Goal: Task Accomplishment & Management: Use online tool/utility

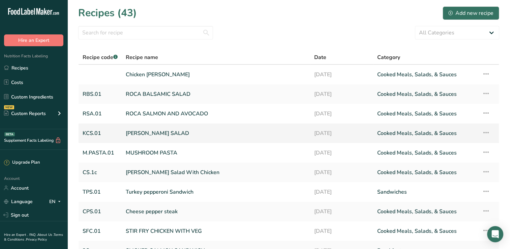
scroll to position [65, 0]
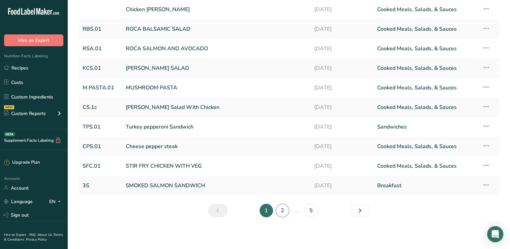
click at [283, 208] on link "2" at bounding box center [282, 210] width 13 height 13
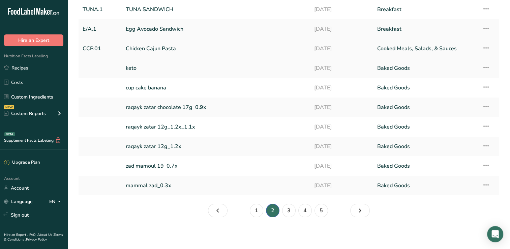
click at [166, 48] on link "Chicken Cajun Pasta" at bounding box center [216, 48] width 180 height 14
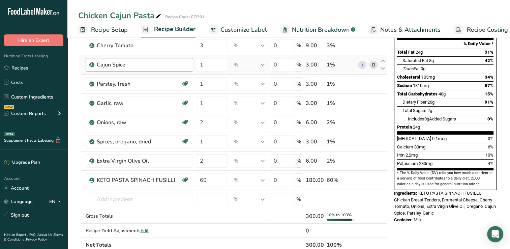
scroll to position [90, 0]
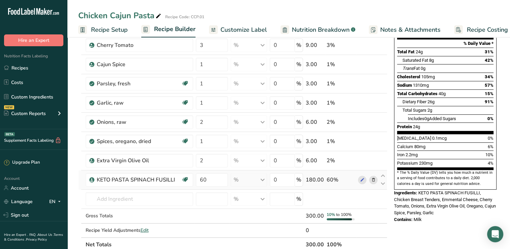
click at [373, 176] on icon at bounding box center [373, 179] width 5 height 7
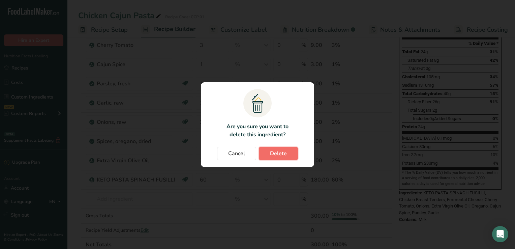
click at [287, 151] on button "Delete" at bounding box center [278, 153] width 39 height 13
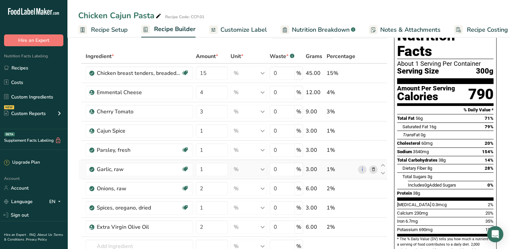
scroll to position [0, 0]
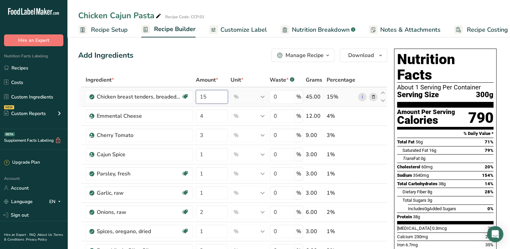
click at [206, 97] on input "15" at bounding box center [212, 96] width 32 height 13
type input "1"
click at [347, 109] on div "Ingredient * Amount * Unit * Waste * .a-a{fill:#347362;}.b-a{fill:#fff;} Grams …" at bounding box center [232, 197] width 309 height 249
click at [216, 96] on input "50" at bounding box center [212, 96] width 32 height 13
type input "5"
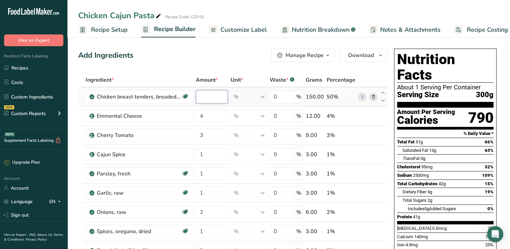
type input "3"
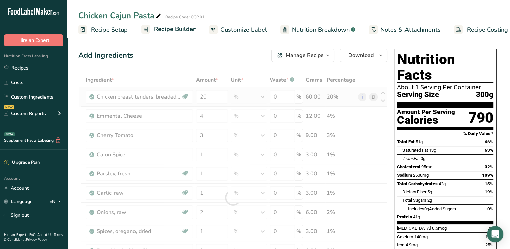
click at [345, 94] on div "Ingredient * Amount * Unit * Waste * .a-a{fill:#347362;}.b-a{fill:#fff;} Grams …" at bounding box center [232, 197] width 309 height 249
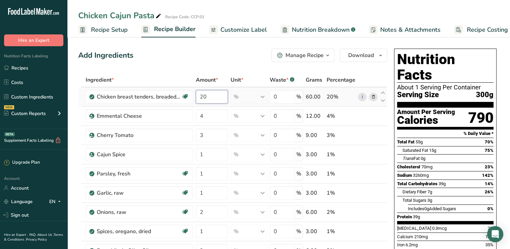
click at [207, 96] on input "20" at bounding box center [212, 96] width 32 height 13
type input "2"
type input "60"
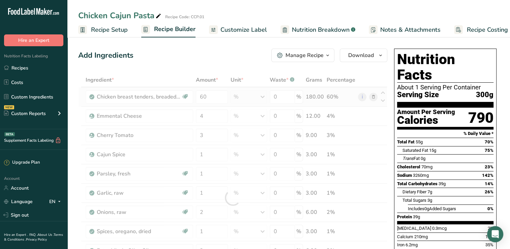
click at [343, 98] on div "Ingredient * Amount * Unit * Waste * .a-a{fill:#347362;}.b-a{fill:#fff;} Grams …" at bounding box center [232, 197] width 309 height 249
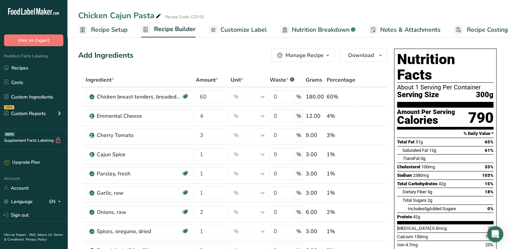
click at [317, 29] on span "Nutrition Breakdown" at bounding box center [321, 29] width 58 height 9
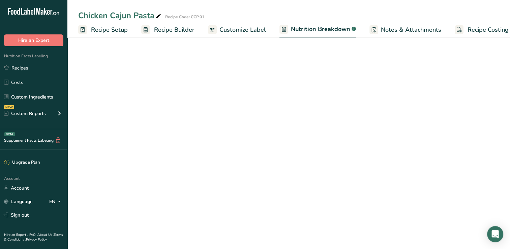
scroll to position [0, 9]
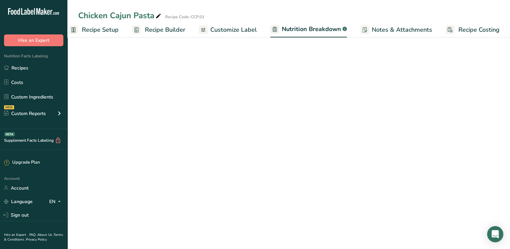
select select "Calories"
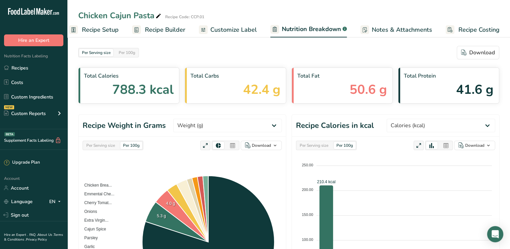
click at [101, 28] on span "Recipe Setup" at bounding box center [100, 29] width 37 height 9
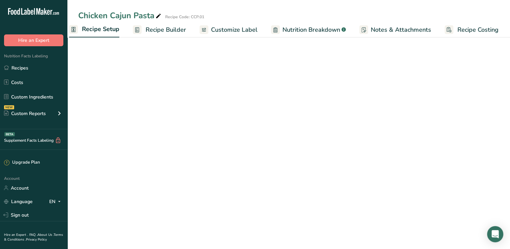
scroll to position [0, 2]
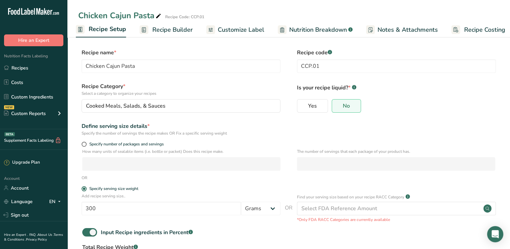
click at [168, 29] on span "Recipe Builder" at bounding box center [172, 29] width 40 height 9
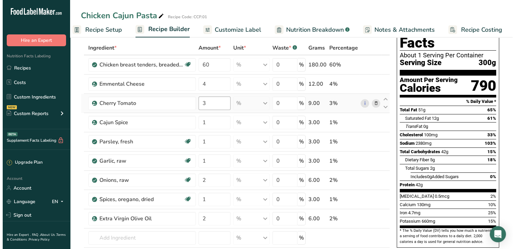
scroll to position [32, 0]
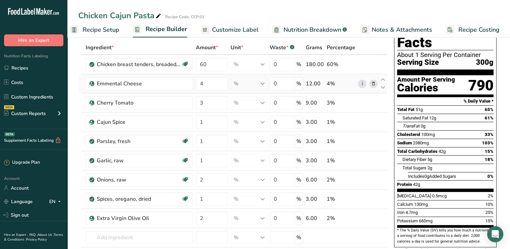
click at [374, 82] on icon at bounding box center [373, 83] width 5 height 7
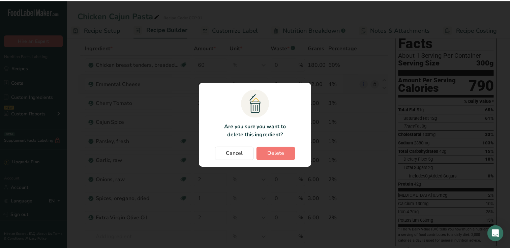
scroll to position [0, 3]
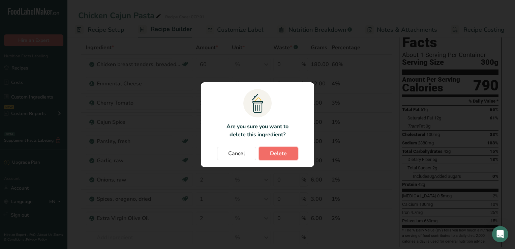
click at [286, 150] on span "Delete" at bounding box center [278, 153] width 17 height 8
type input "3"
type input "1"
type input "2"
type input "1"
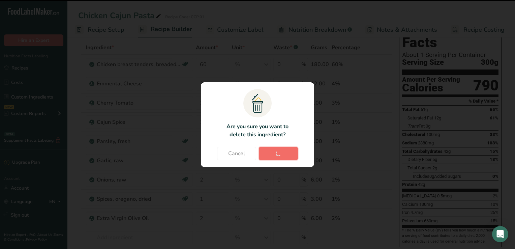
type input "2"
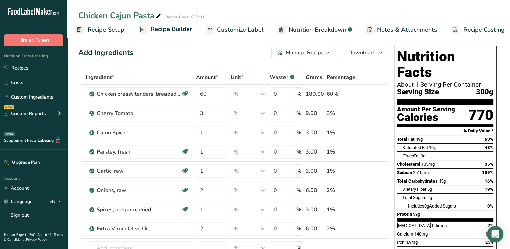
scroll to position [0, 0]
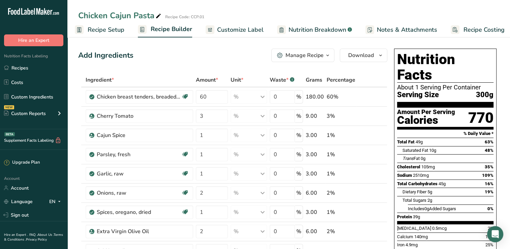
click at [307, 29] on span "Nutrition Breakdown" at bounding box center [318, 29] width 58 height 9
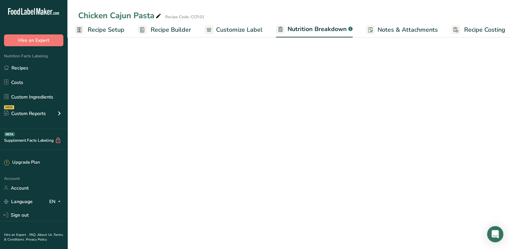
scroll to position [0, 9]
select select "Calories"
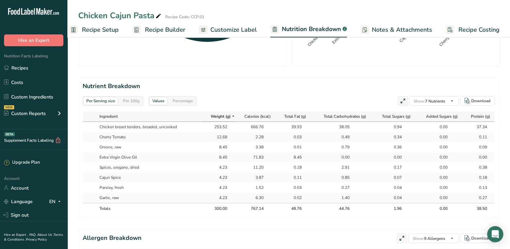
scroll to position [267, 0]
click at [222, 126] on div "253.52" at bounding box center [218, 127] width 17 height 6
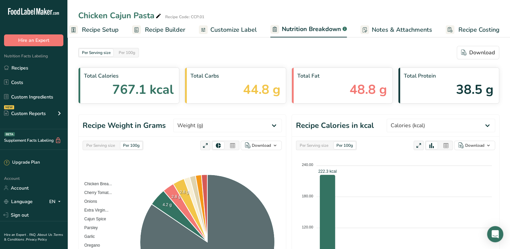
scroll to position [0, 0]
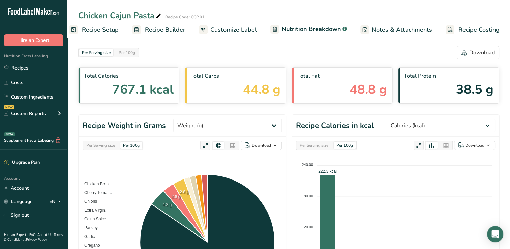
click at [157, 28] on span "Recipe Builder" at bounding box center [165, 29] width 40 height 9
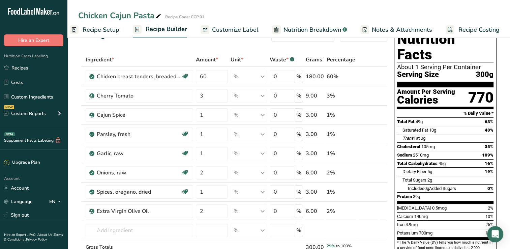
scroll to position [18, 0]
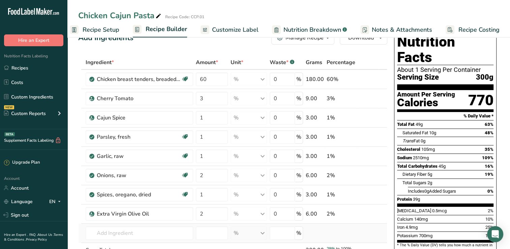
click at [312, 233] on td at bounding box center [314, 232] width 21 height 19
click at [293, 28] on span "Nutrition Breakdown" at bounding box center [312, 29] width 58 height 9
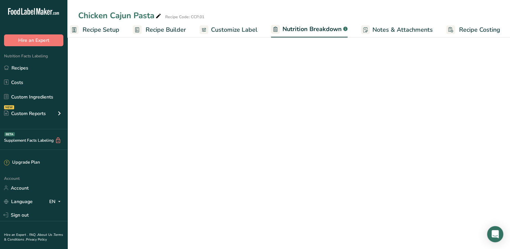
scroll to position [0, 9]
select select "Calories"
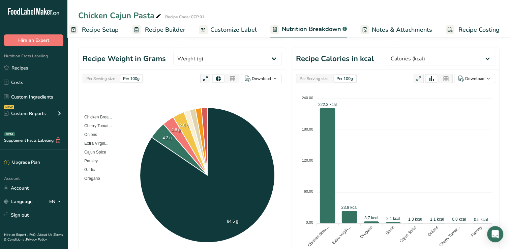
scroll to position [67, 0]
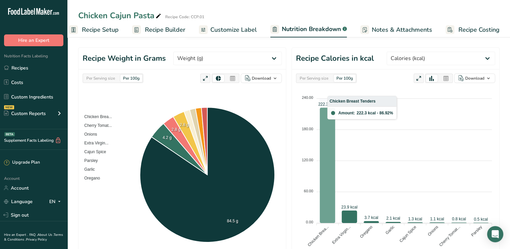
click at [326, 155] on icon at bounding box center [328, 165] width 16 height 115
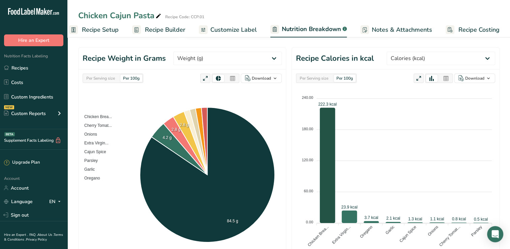
click at [160, 30] on span "Recipe Builder" at bounding box center [165, 29] width 40 height 9
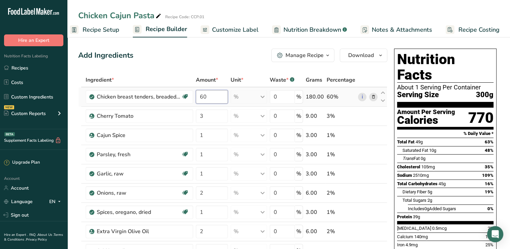
click at [206, 99] on input "60" at bounding box center [212, 96] width 32 height 13
type input "6"
type input "20"
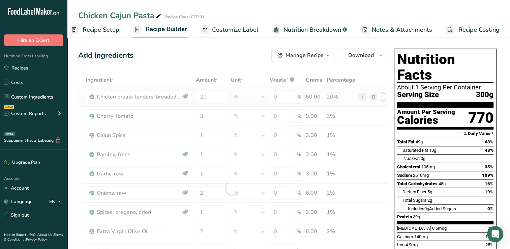
click at [363, 101] on div "Ingredient * Amount * Unit * Waste * .a-a{fill:#347362;}.b-a{fill:#fff;} Grams …" at bounding box center [232, 188] width 309 height 230
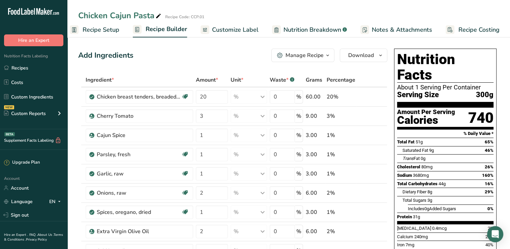
click at [308, 28] on span "Nutrition Breakdown" at bounding box center [312, 29] width 58 height 9
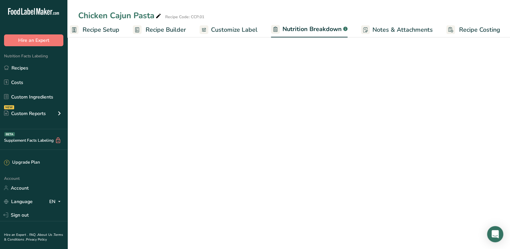
scroll to position [0, 9]
select select "Calories"
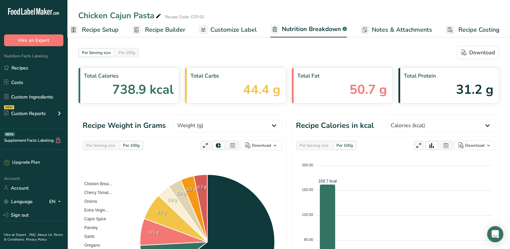
click at [160, 29] on span "Recipe Builder" at bounding box center [165, 29] width 40 height 9
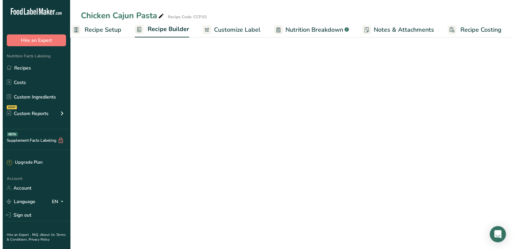
scroll to position [0, 8]
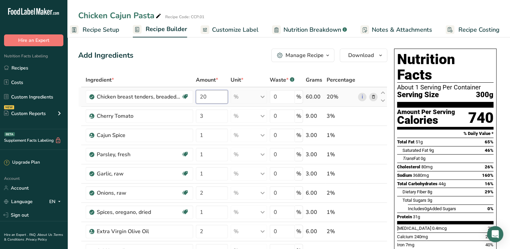
click at [222, 96] on input "20" at bounding box center [212, 96] width 32 height 13
type input "2"
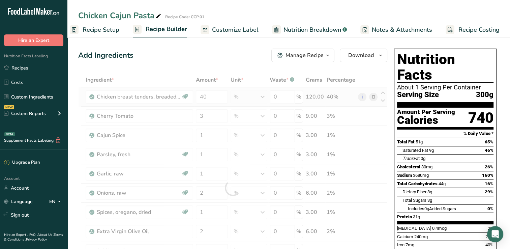
click at [343, 101] on div "Ingredient * Amount * Unit * Waste * .a-a{fill:#347362;}.b-a{fill:#fff;} Grams …" at bounding box center [232, 188] width 309 height 230
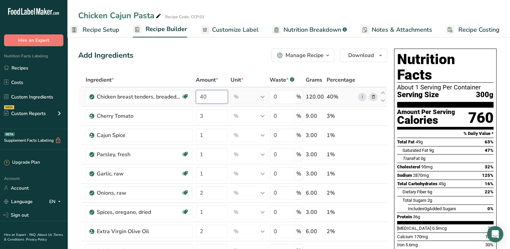
click at [218, 97] on input "40" at bounding box center [212, 96] width 32 height 13
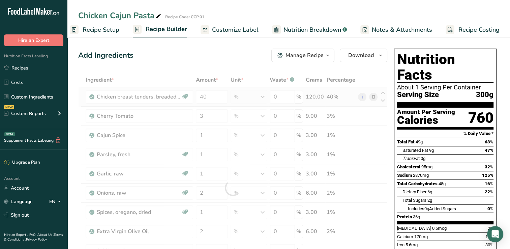
click at [373, 98] on div "Ingredient * Amount * Unit * Waste * .a-a{fill:#347362;}.b-a{fill:#fff;} Grams …" at bounding box center [232, 188] width 309 height 230
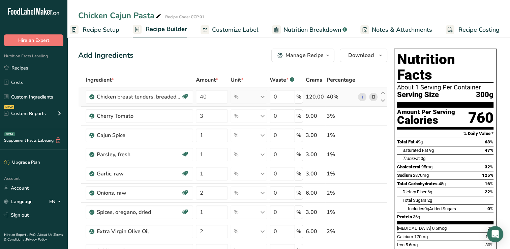
click at [373, 96] on icon at bounding box center [373, 96] width 5 height 7
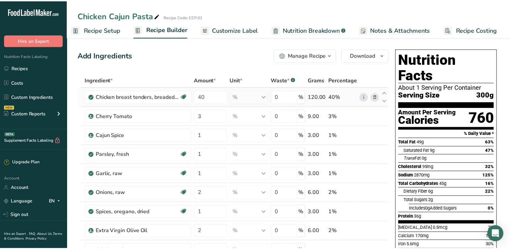
scroll to position [0, 3]
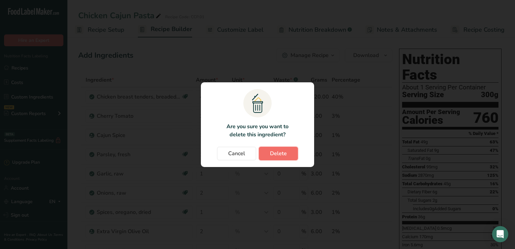
click at [283, 151] on span "Delete" at bounding box center [278, 153] width 17 height 8
type input "3"
type input "1"
type input "2"
type input "1"
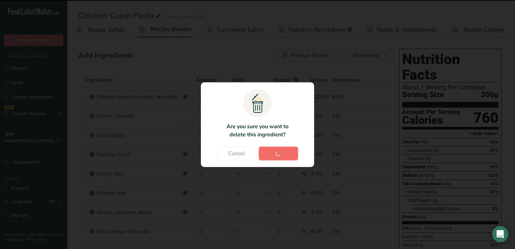
type input "2"
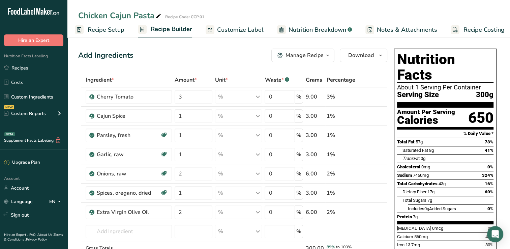
click at [308, 28] on span "Nutrition Breakdown" at bounding box center [318, 29] width 58 height 9
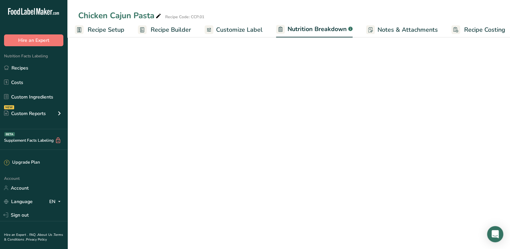
scroll to position [0, 9]
select select "Calories"
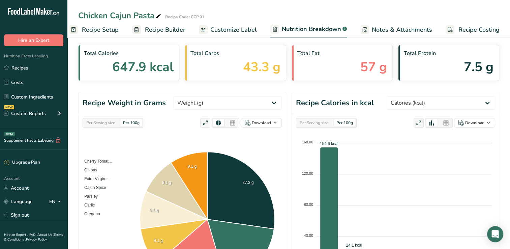
scroll to position [0, 0]
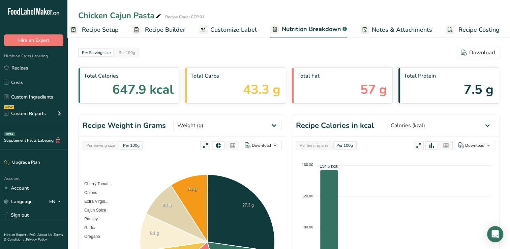
click at [165, 27] on span "Recipe Builder" at bounding box center [165, 29] width 40 height 9
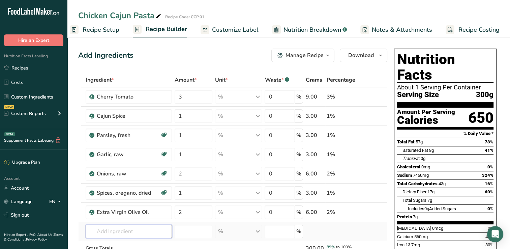
click at [100, 225] on input "text" at bounding box center [129, 230] width 86 height 13
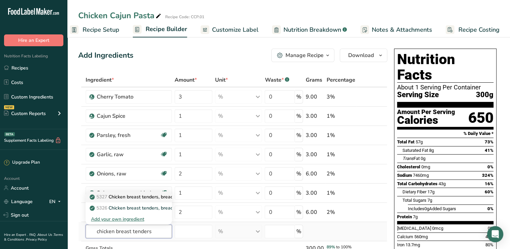
type input "chicken breast tenders"
click at [116, 196] on p "5327 Chicken breast tenders, breaded, uncooked" at bounding box center [146, 196] width 111 height 7
type input "Chicken breast tenders, breaded, uncooked"
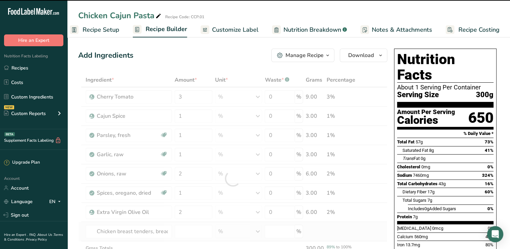
type input "0"
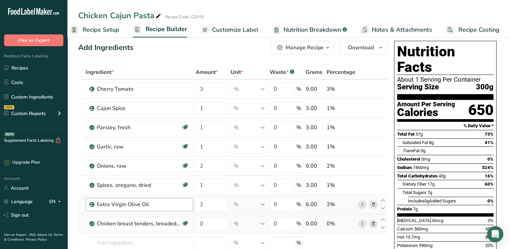
scroll to position [0, 0]
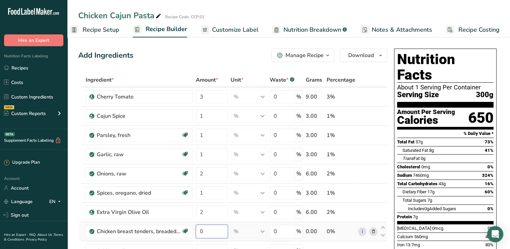
click at [212, 231] on input "0" at bounding box center [212, 230] width 32 height 13
type input "80"
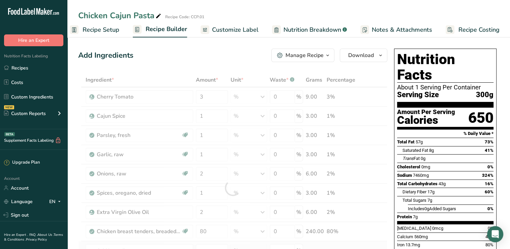
click at [275, 240] on div "Ingredient * Amount * Unit * Waste * .a-a{fill:#347362;}.b-a{fill:#fff;} Grams …" at bounding box center [232, 188] width 309 height 230
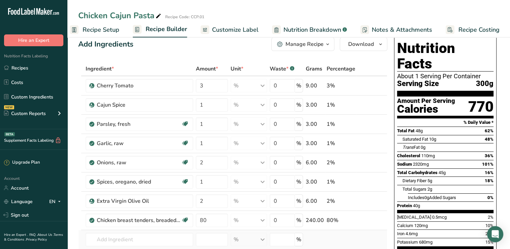
scroll to position [14, 0]
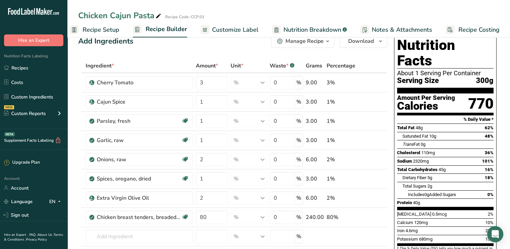
click at [309, 30] on span "Nutrition Breakdown" at bounding box center [312, 29] width 58 height 9
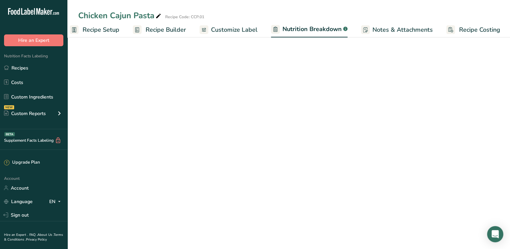
scroll to position [0, 9]
select select "Calories"
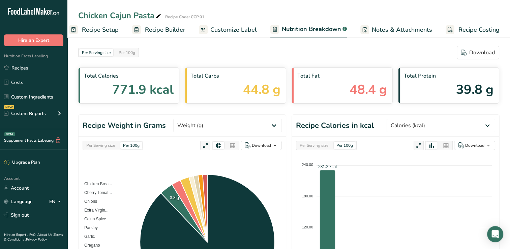
click at [223, 29] on span "Customize Label" at bounding box center [233, 29] width 47 height 9
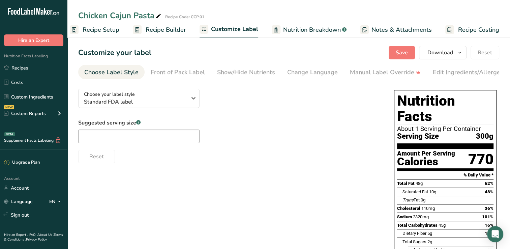
click at [489, 150] on div "770" at bounding box center [480, 159] width 25 height 18
click at [381, 30] on span "Notes & Attachments" at bounding box center [401, 29] width 60 height 9
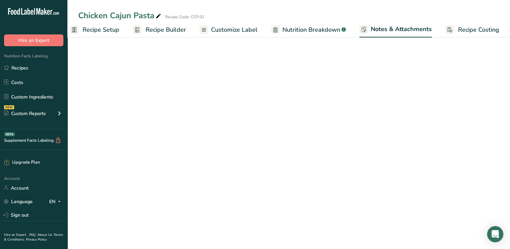
scroll to position [0, 9]
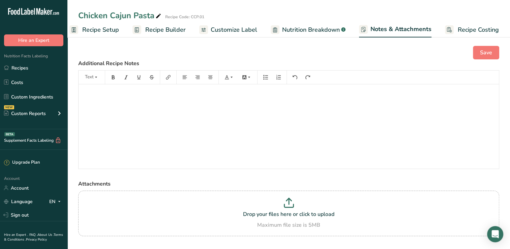
click at [462, 30] on span "Recipe Costing" at bounding box center [478, 29] width 41 height 9
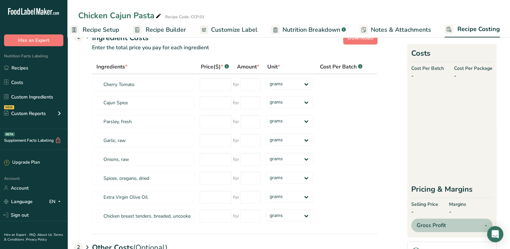
scroll to position [17, 0]
click at [168, 28] on span "Recipe Builder" at bounding box center [166, 29] width 40 height 9
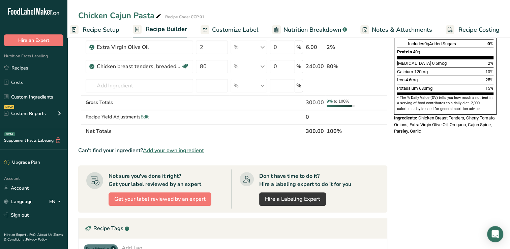
scroll to position [165, 0]
click at [316, 130] on th "300.00" at bounding box center [314, 130] width 21 height 14
click at [314, 101] on div "300.00" at bounding box center [315, 102] width 18 height 8
click at [316, 101] on div "300.00" at bounding box center [315, 102] width 18 height 8
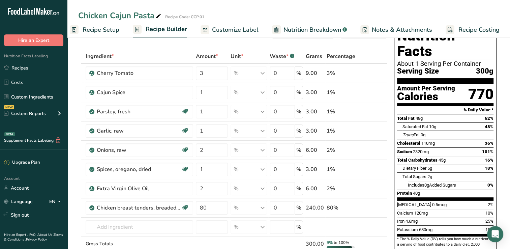
scroll to position [26, 0]
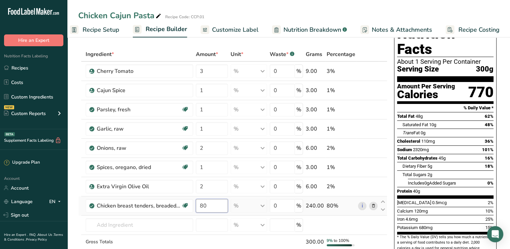
click at [206, 205] on input "80" at bounding box center [212, 205] width 32 height 13
type input "8"
type input "60"
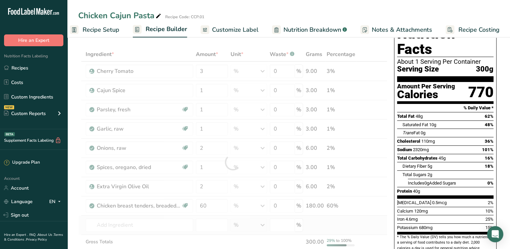
click at [259, 219] on div "Ingredient * Amount * Unit * Waste * .a-a{fill:#347362;}.b-a{fill:#fff;} Grams …" at bounding box center [232, 162] width 309 height 230
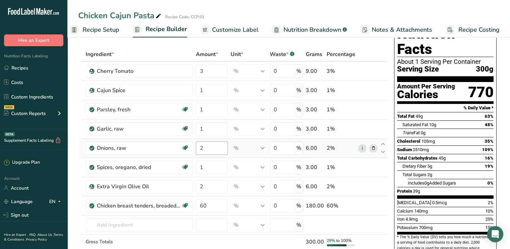
scroll to position [0, 0]
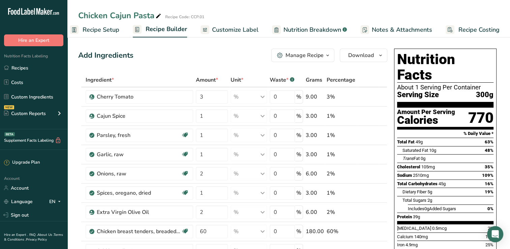
click at [306, 32] on span "Nutrition Breakdown" at bounding box center [312, 29] width 58 height 9
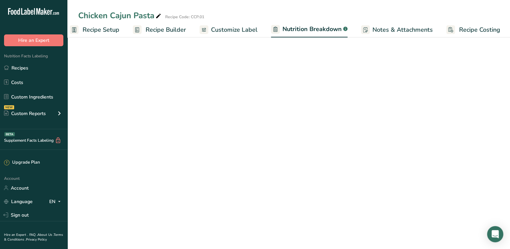
scroll to position [0, 9]
select select "Calories"
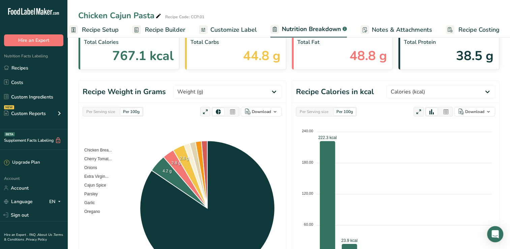
scroll to position [34, 0]
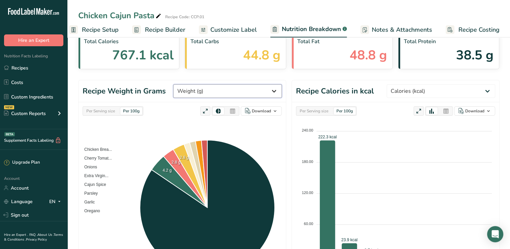
click at [275, 91] on select "Weight (g) Calories (kcal) Energy KJ (kj) Total Fat (g) Saturated Fat (g) Trans…" at bounding box center [227, 90] width 109 height 13
click at [160, 118] on div "Per Serving size Per 100g Download As image (.png) As table (.xlsx) Chicken Bre…" at bounding box center [182, 200] width 207 height 197
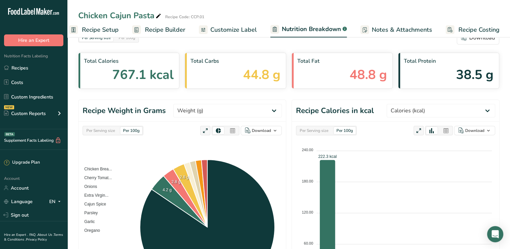
scroll to position [0, 0]
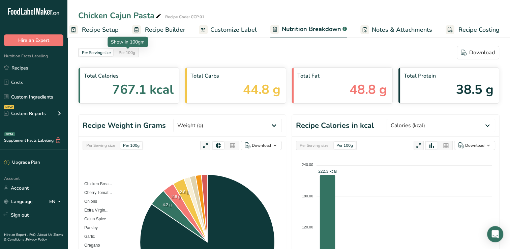
click at [131, 51] on div "Per 100g" at bounding box center [127, 52] width 22 height 7
click at [158, 28] on span "Recipe Builder" at bounding box center [165, 29] width 40 height 9
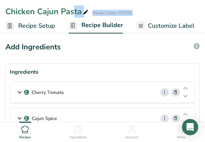
drag, startPoint x: 20, startPoint y: 5, endPoint x: -1, endPoint y: -29, distance: 40.3
